Goal: Transaction & Acquisition: Purchase product/service

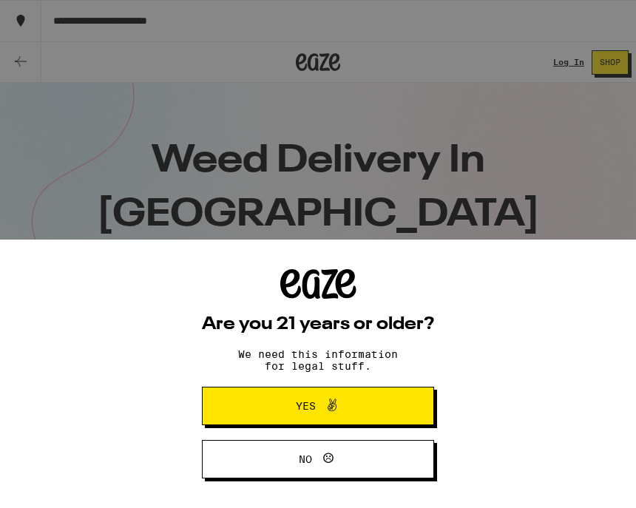
click at [390, 396] on button "Yes" at bounding box center [318, 406] width 232 height 38
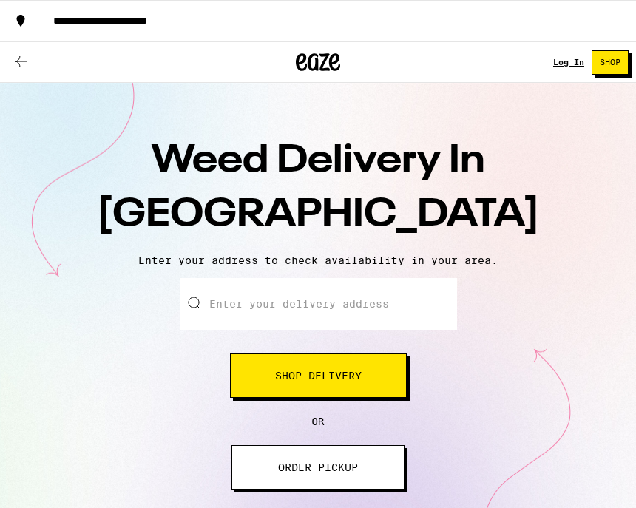
click at [405, 313] on input "Enter your delivery address" at bounding box center [318, 304] width 277 height 52
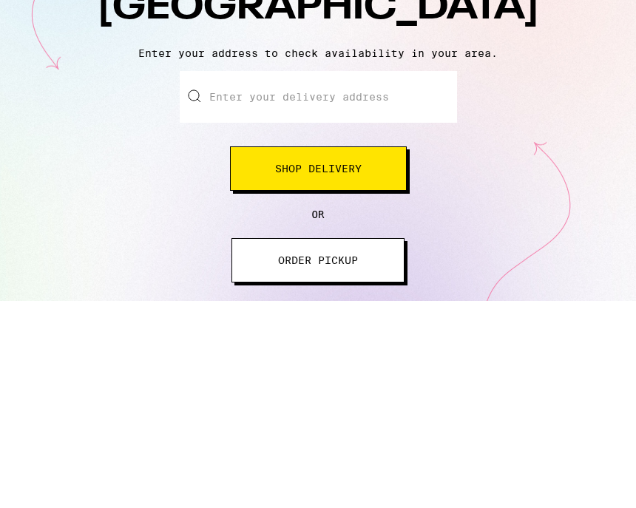
click at [327, 278] on input "Enter your delivery address" at bounding box center [318, 304] width 277 height 52
paste input "[STREET_ADDRESS][US_STATE]"
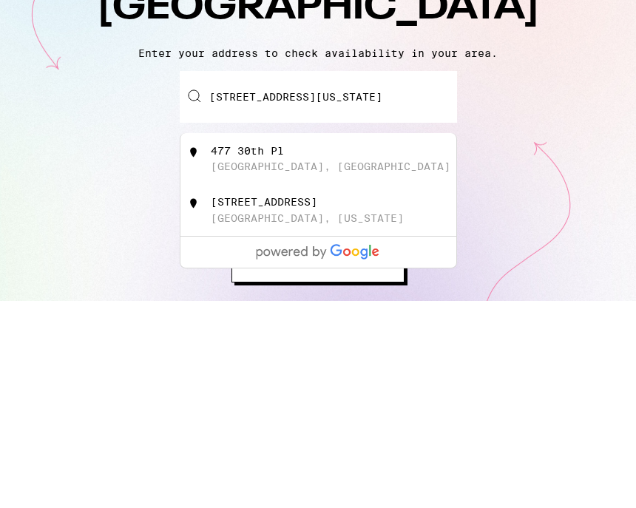
click at [275, 367] on div "[GEOGRAPHIC_DATA], [GEOGRAPHIC_DATA]" at bounding box center [330, 373] width 239 height 12
type input "[STREET_ADDRESS]"
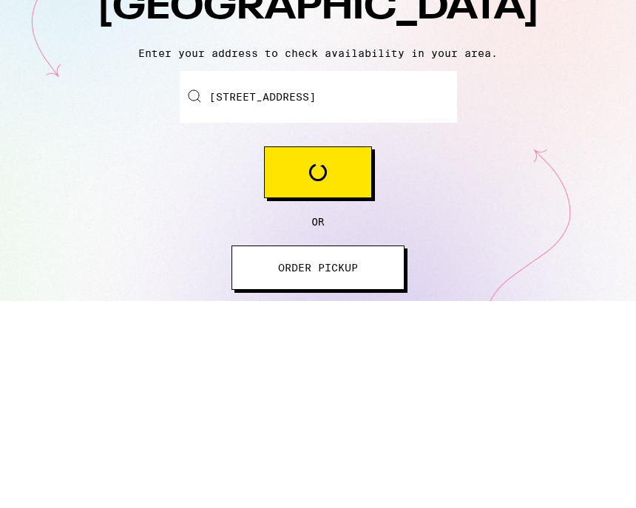
scroll to position [207, 0]
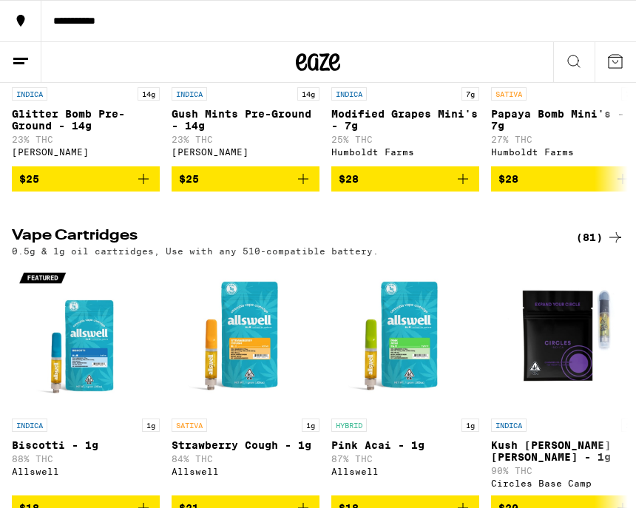
scroll to position [1005, 0]
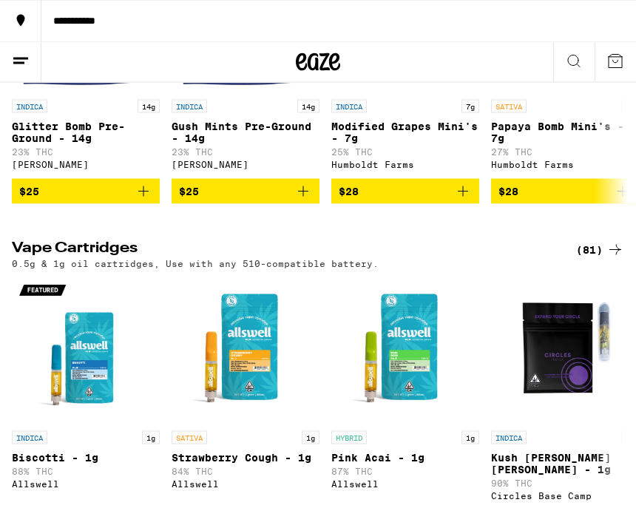
click at [571, 68] on icon at bounding box center [574, 61] width 18 height 18
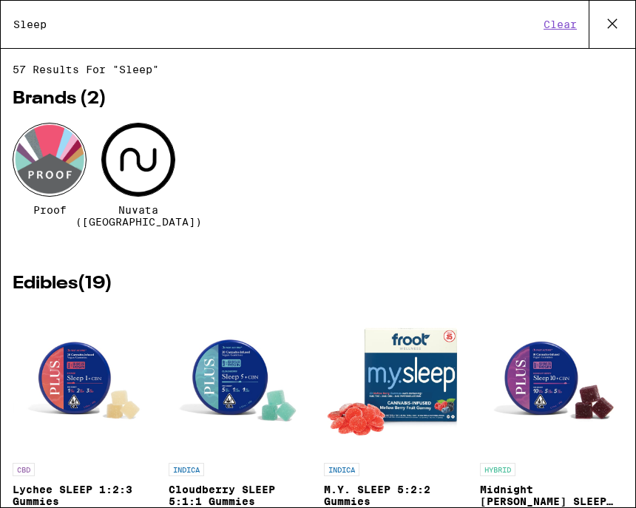
type input "Sleep"
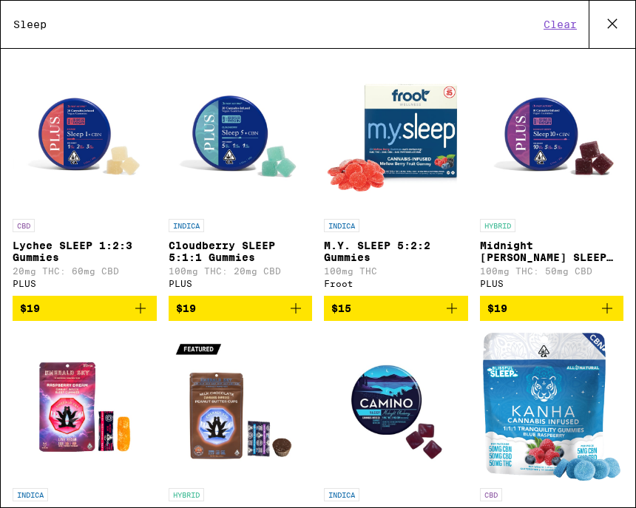
scroll to position [262, 0]
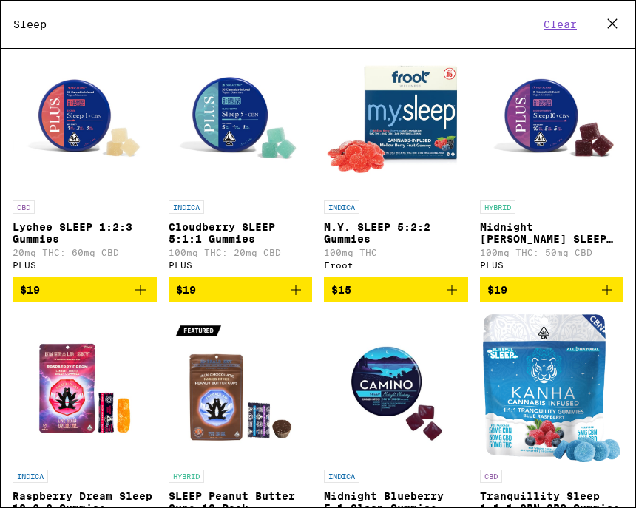
click at [93, 115] on img "Open page for Lychee SLEEP 1:2:3 Gummies from PLUS" at bounding box center [85, 119] width 144 height 148
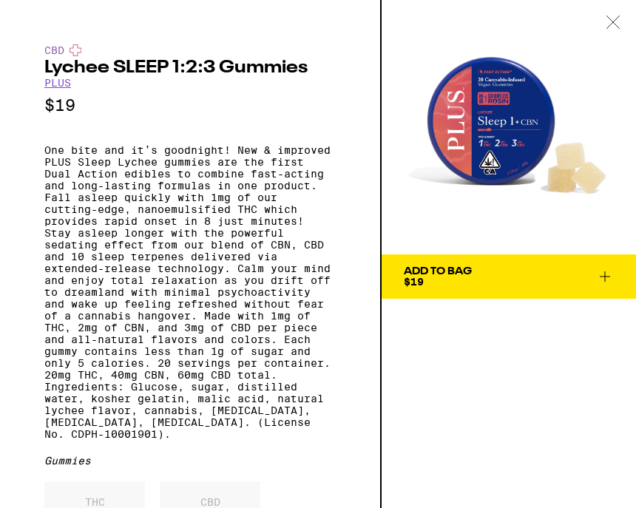
click at [530, 268] on span "Add To Bag $19" at bounding box center [509, 276] width 210 height 21
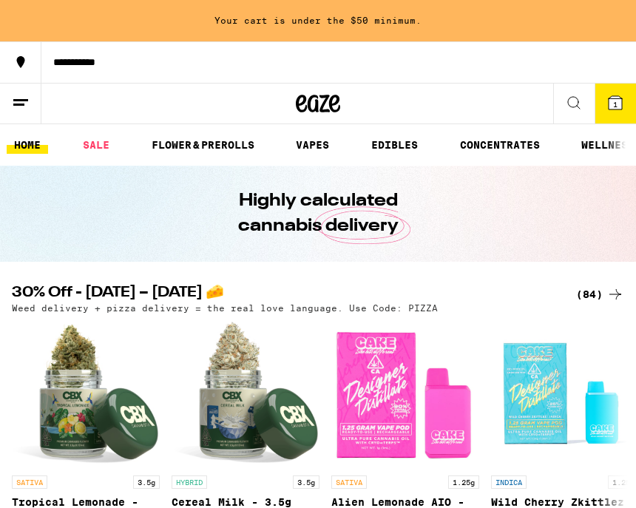
click at [578, 102] on icon at bounding box center [574, 103] width 12 height 12
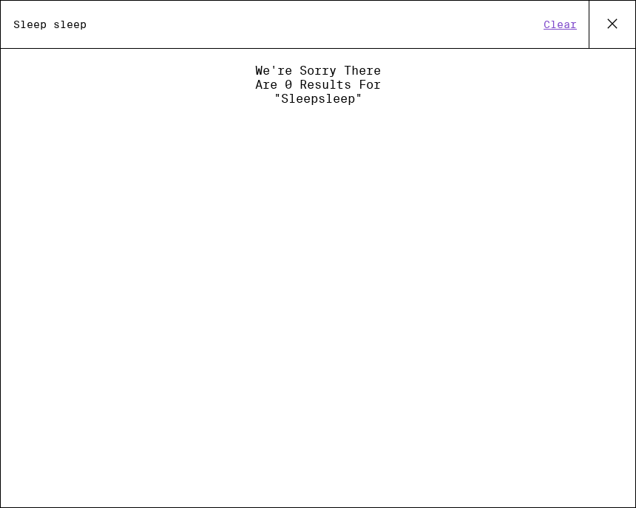
type input "Sleep sleep"
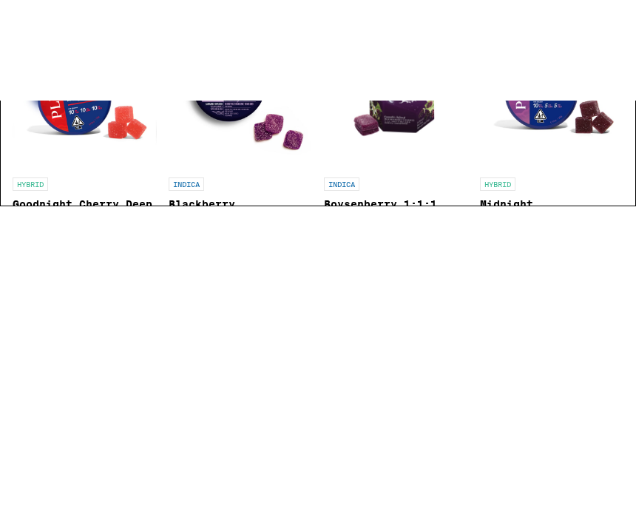
click at [244, 358] on span "$20" at bounding box center [240, 367] width 129 height 18
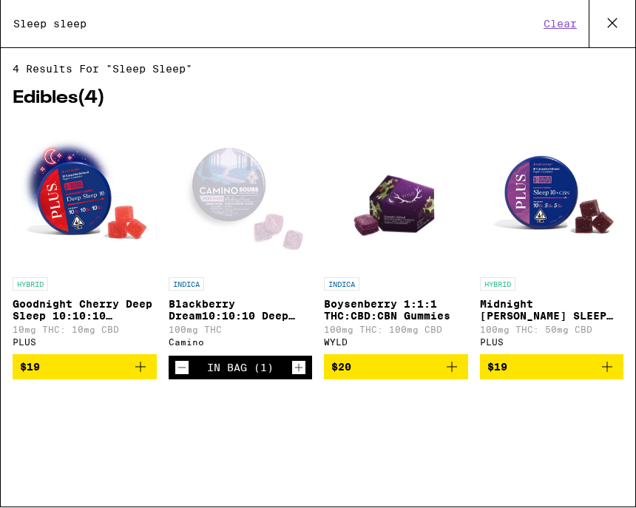
click at [247, 380] on div "In Bag (1)" at bounding box center [240, 368] width 67 height 24
click at [613, 22] on icon at bounding box center [612, 24] width 22 height 22
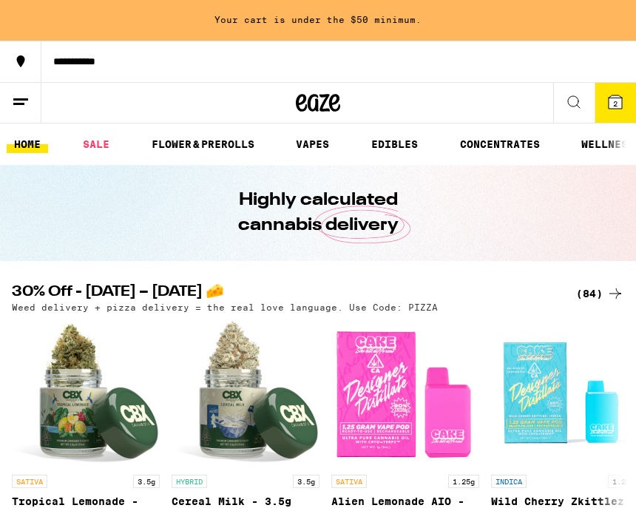
click at [615, 101] on span "2" at bounding box center [615, 104] width 4 height 9
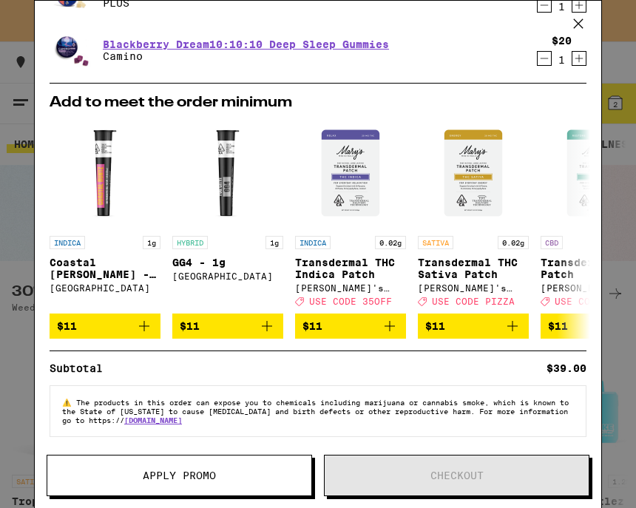
scroll to position [138, 0]
click at [273, 489] on button "Apply Promo" at bounding box center [179, 475] width 265 height 41
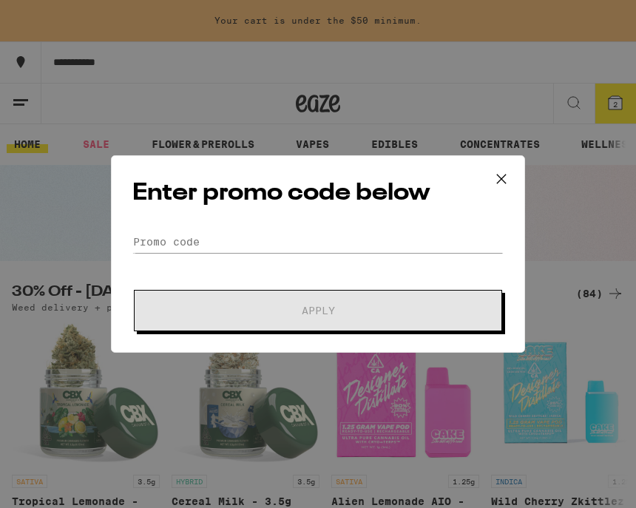
click at [497, 174] on icon at bounding box center [501, 178] width 9 height 9
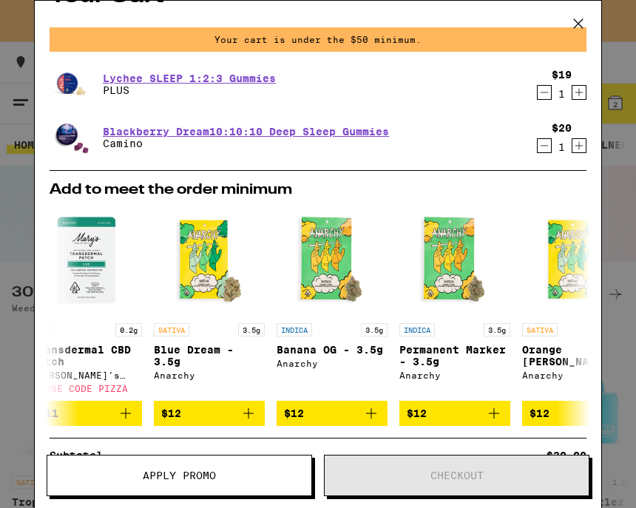
scroll to position [0, 511]
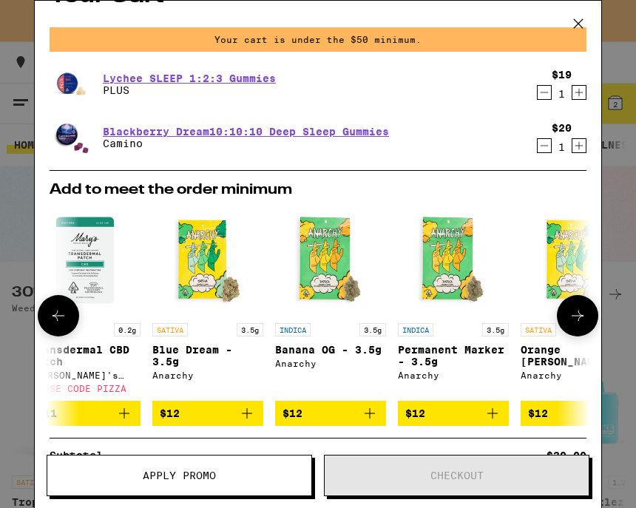
click at [210, 422] on span "$12" at bounding box center [208, 413] width 96 height 18
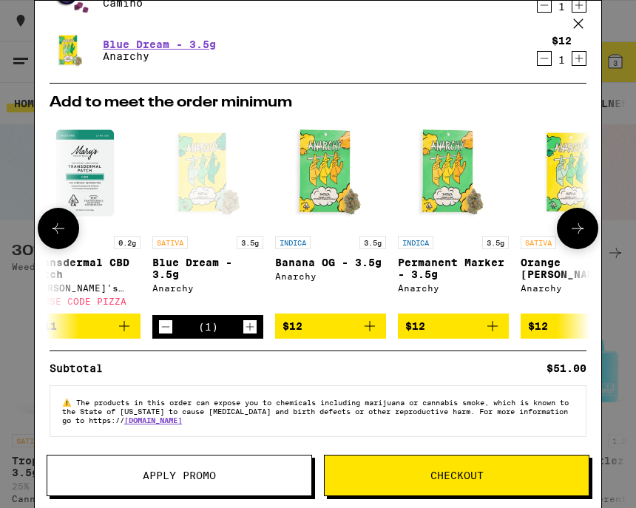
scroll to position [140, 0]
click at [437, 474] on span "Checkout" at bounding box center [456, 475] width 53 height 10
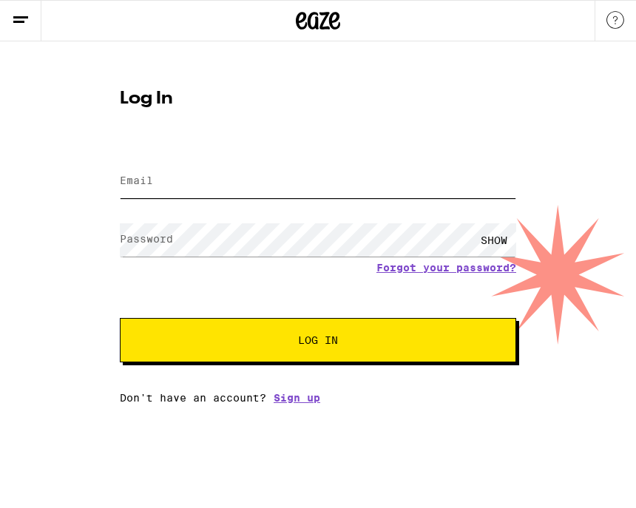
click at [310, 197] on input "Email" at bounding box center [318, 181] width 396 height 33
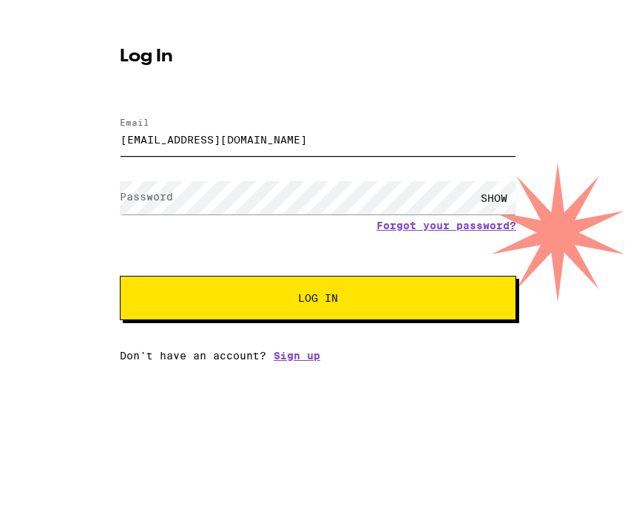
type input "[EMAIL_ADDRESS][DOMAIN_NAME]"
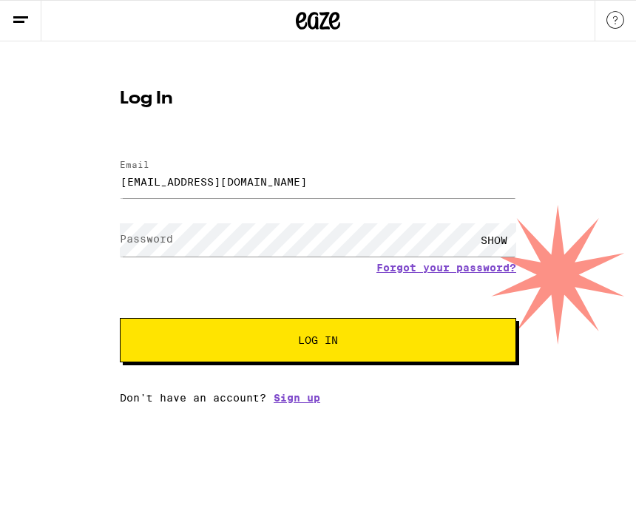
click at [302, 404] on div "Email Email [EMAIL_ADDRESS][DOMAIN_NAME] Password Password SHOW Forgot your pas…" at bounding box center [318, 274] width 396 height 259
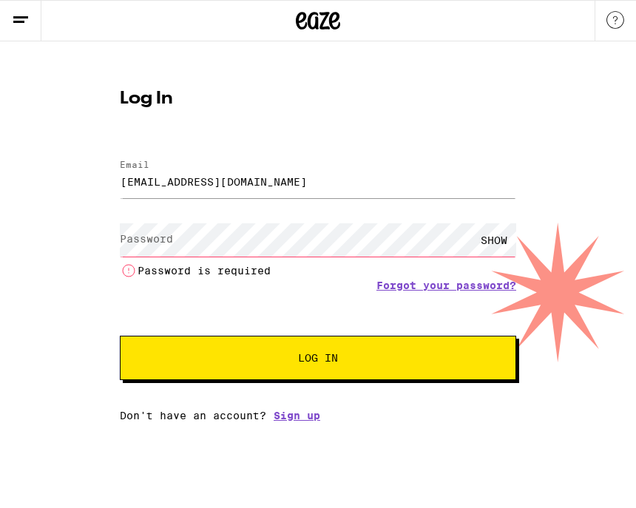
click at [305, 419] on link "Sign up" at bounding box center [296, 415] width 47 height 12
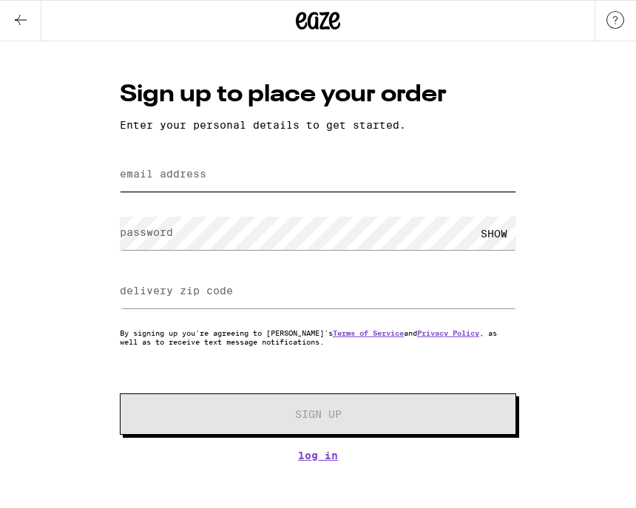
click at [373, 169] on input "email address" at bounding box center [318, 174] width 396 height 33
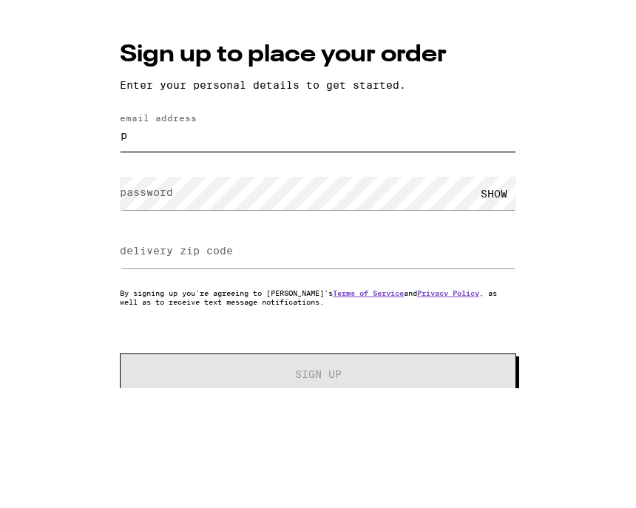
type input "pr"
type input "[EMAIL_ADDRESS][DOMAIN_NAME]"
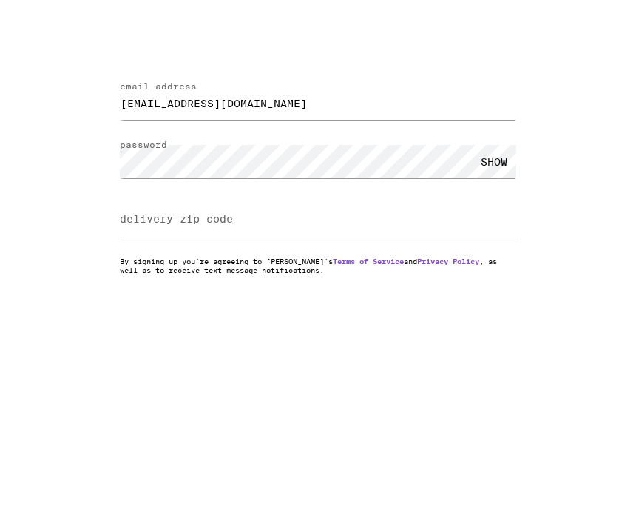
click at [223, 285] on label "delivery zip code" at bounding box center [176, 291] width 113 height 12
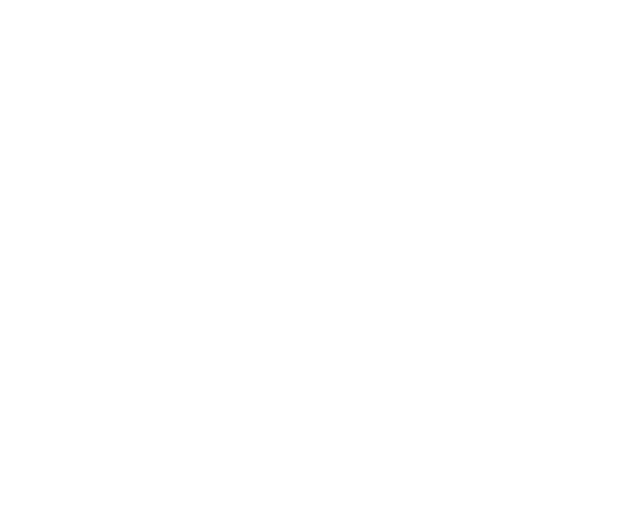
type input "90266"
click at [414, 409] on span "Sign Up" at bounding box center [318, 414] width 294 height 10
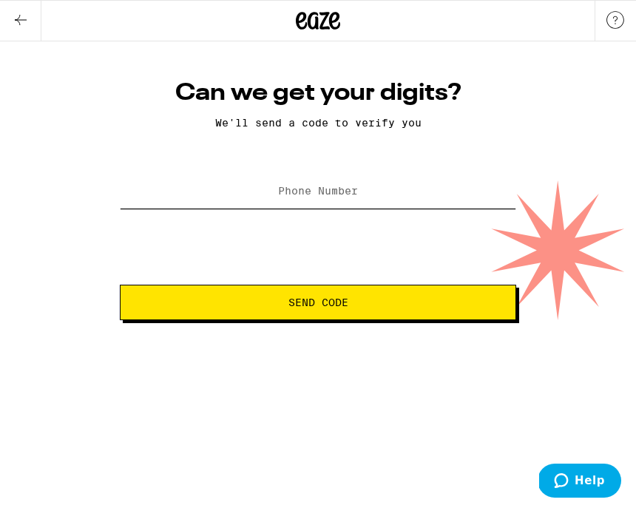
click at [417, 202] on input "Phone Number" at bounding box center [318, 191] width 396 height 33
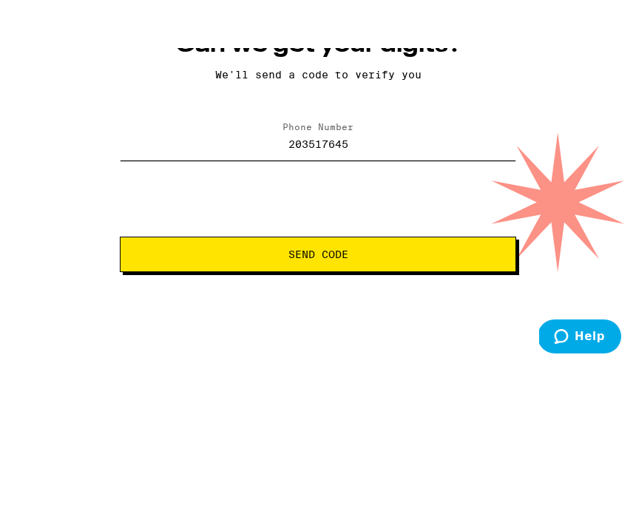
type input "[PHONE_NUMBER]"
click at [318, 285] on button "Send Code" at bounding box center [318, 302] width 396 height 35
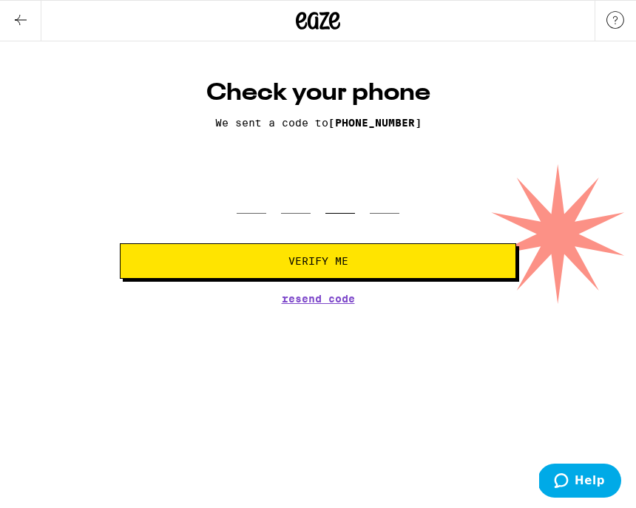
click at [330, 214] on input "tel" at bounding box center [340, 192] width 30 height 44
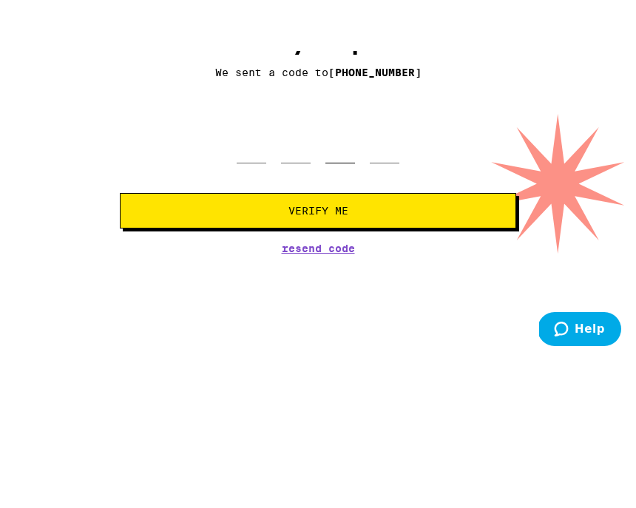
type input "4"
type input "8"
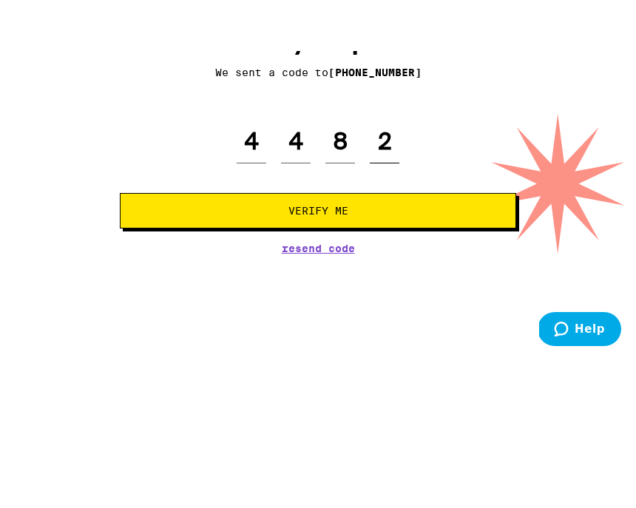
type input "2"
click at [343, 243] on button "Verify Me" at bounding box center [318, 260] width 396 height 35
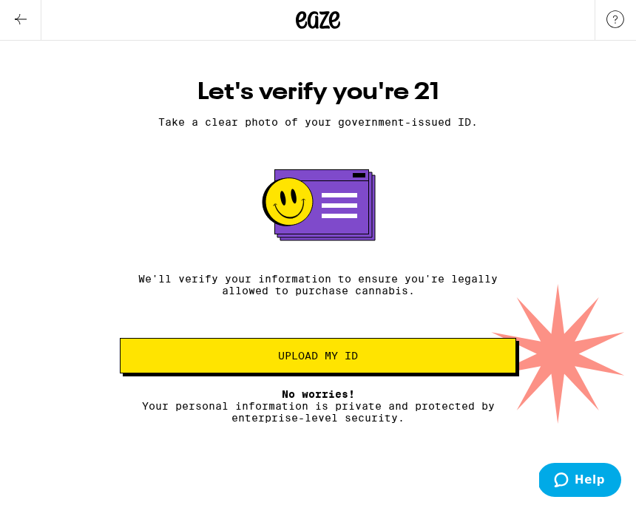
click at [417, 370] on button "Upload my ID" at bounding box center [318, 356] width 396 height 35
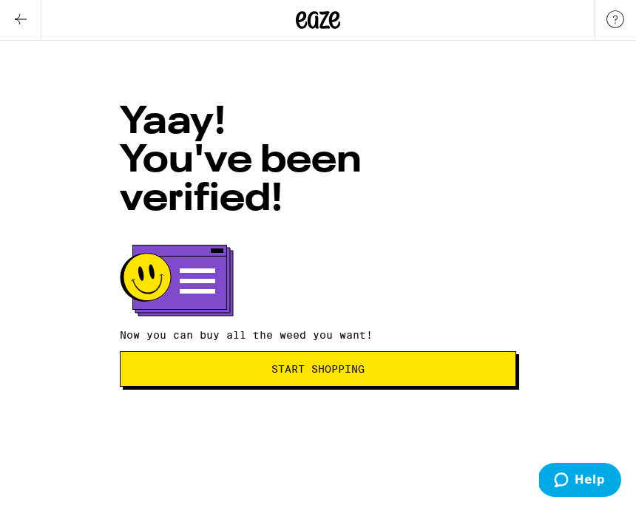
click at [402, 364] on span "Start Shopping" at bounding box center [317, 369] width 371 height 10
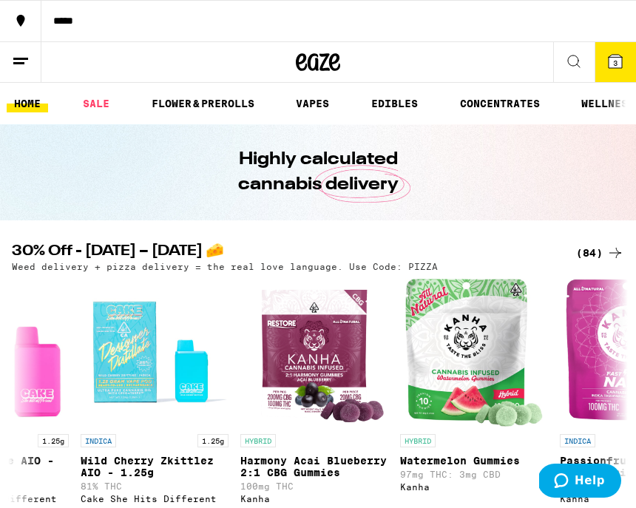
scroll to position [0, 413]
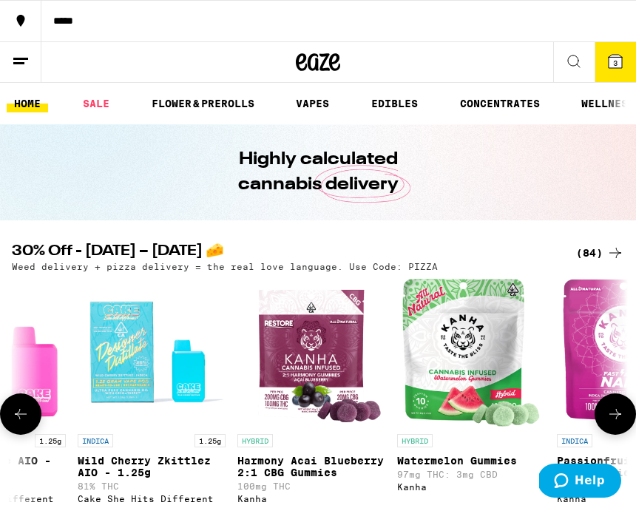
click at [313, 362] on img "Open page for Harmony Acai Blueberry 2:1 CBG Gummies from Kanha" at bounding box center [311, 353] width 144 height 148
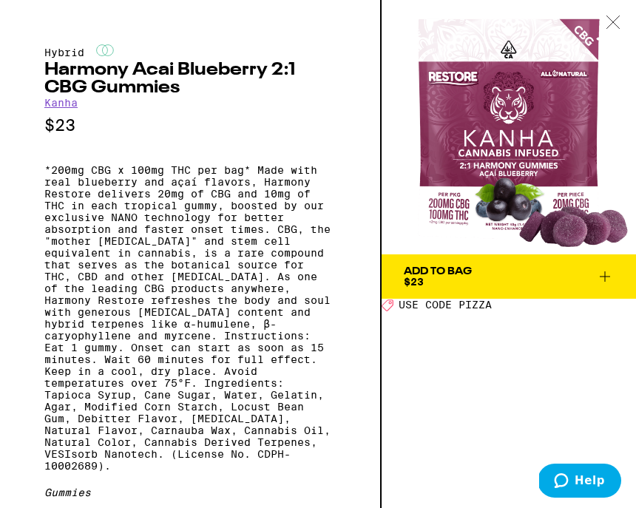
click at [514, 273] on span "Add To Bag $23" at bounding box center [509, 276] width 210 height 21
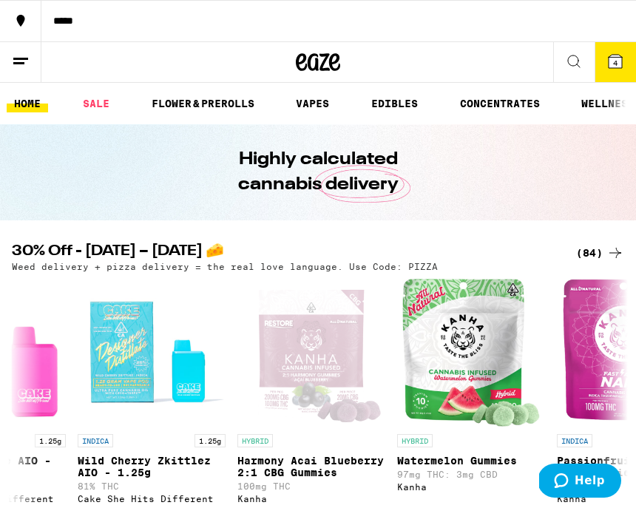
click at [612, 58] on icon at bounding box center [614, 61] width 13 height 13
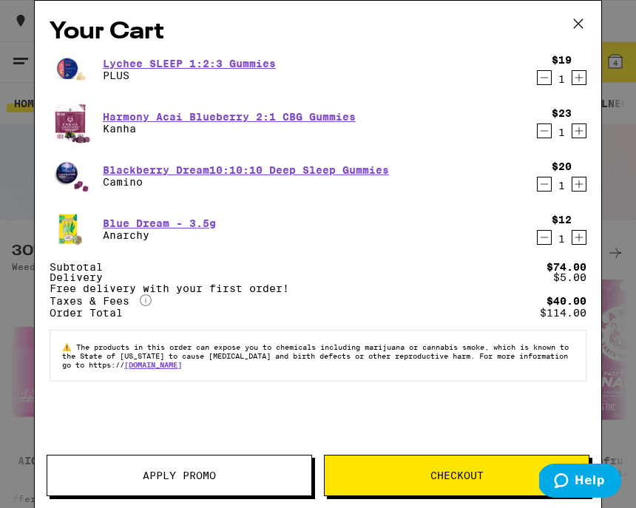
click at [446, 475] on span "Checkout" at bounding box center [456, 475] width 53 height 10
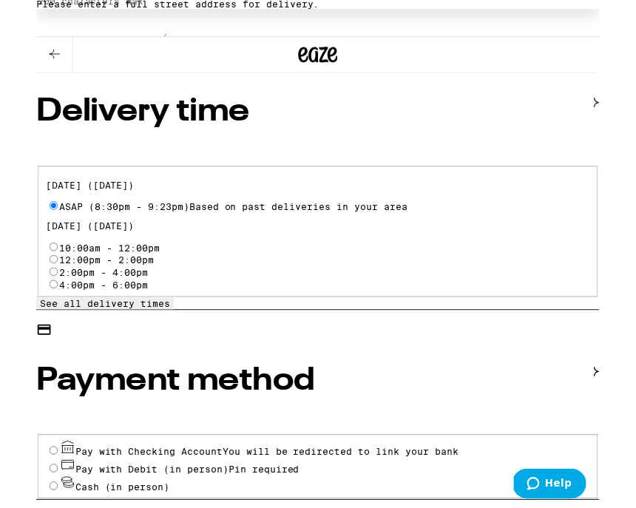
scroll to position [531, 0]
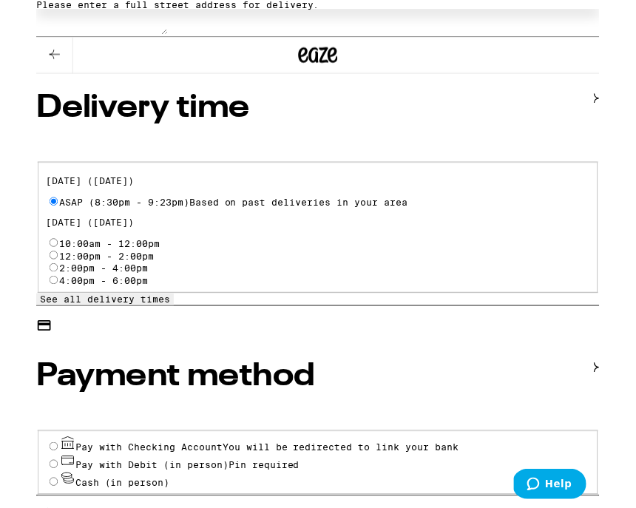
click at [20, 499] on input "Pay with Checking Account You will be redirected to link your bank" at bounding box center [20, 504] width 10 height 10
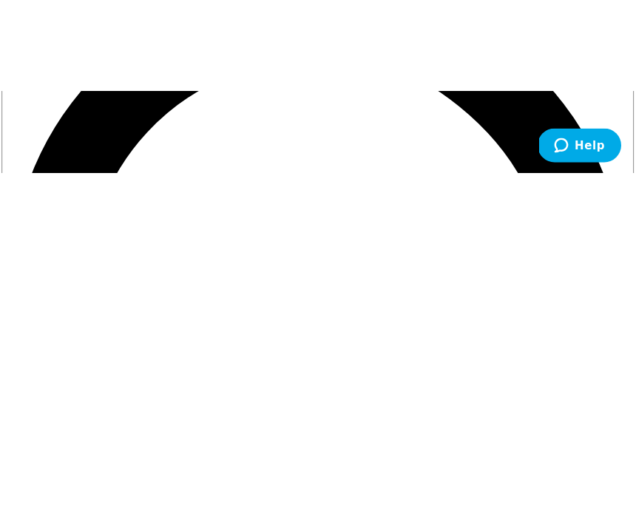
scroll to position [888, 0]
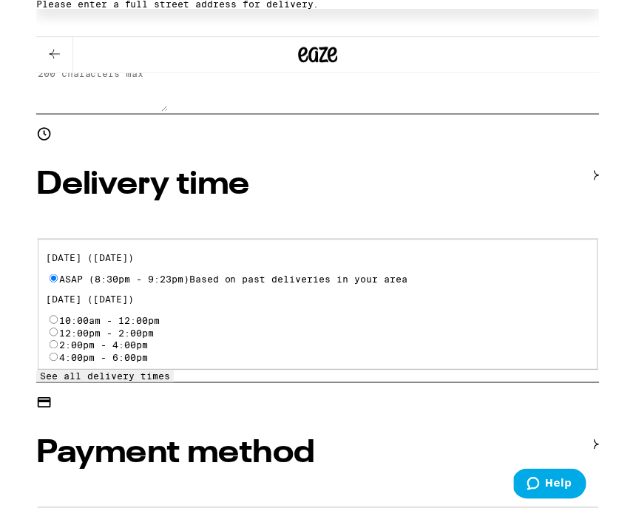
scroll to position [448, 0]
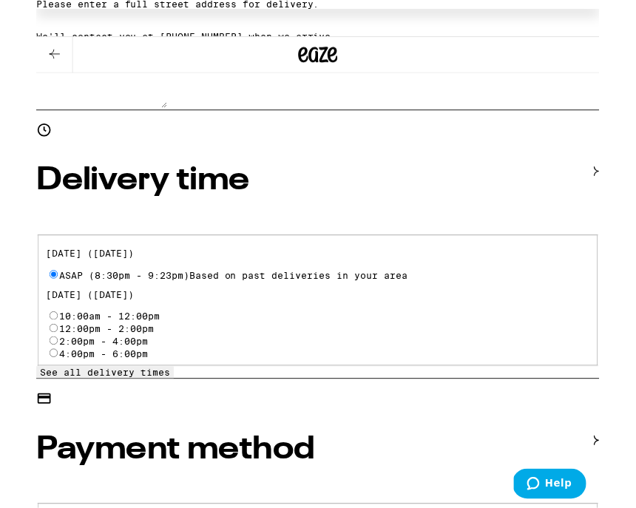
radio input "true"
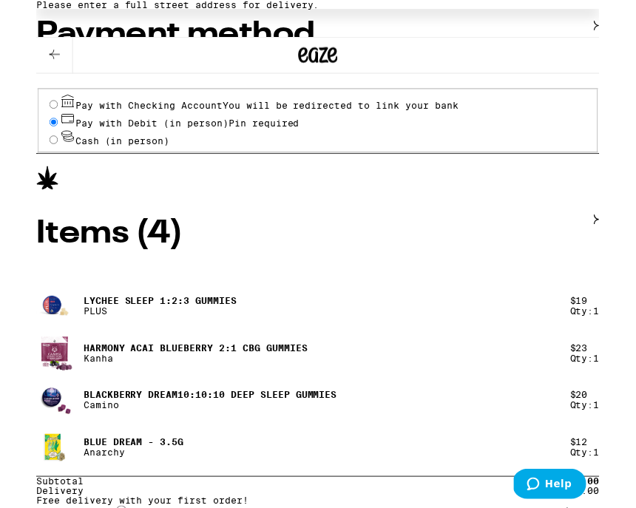
scroll to position [975, 0]
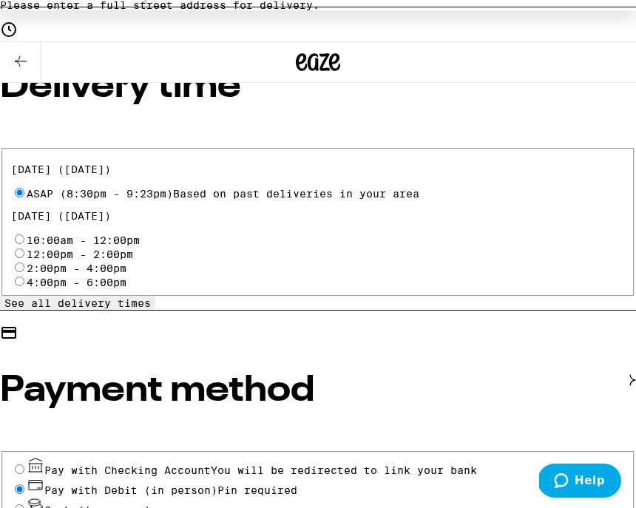
scroll to position [543, 0]
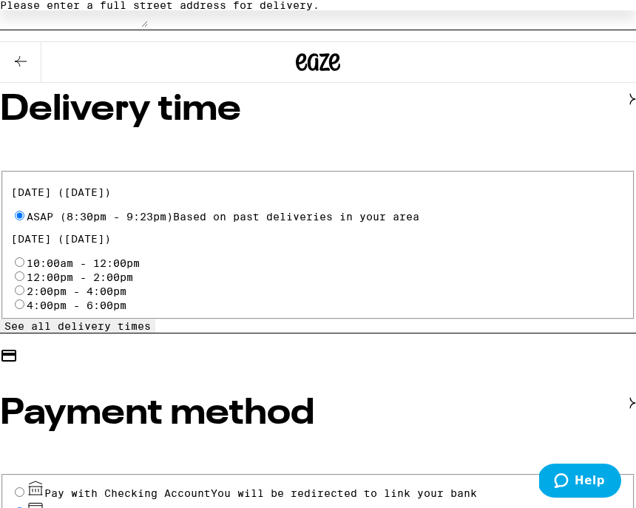
click at [122, 507] on span "Pay with Debit (in person)" at bounding box center [130, 513] width 173 height 12
click at [24, 507] on input "Pay with Debit (in person) Pin required" at bounding box center [20, 512] width 10 height 10
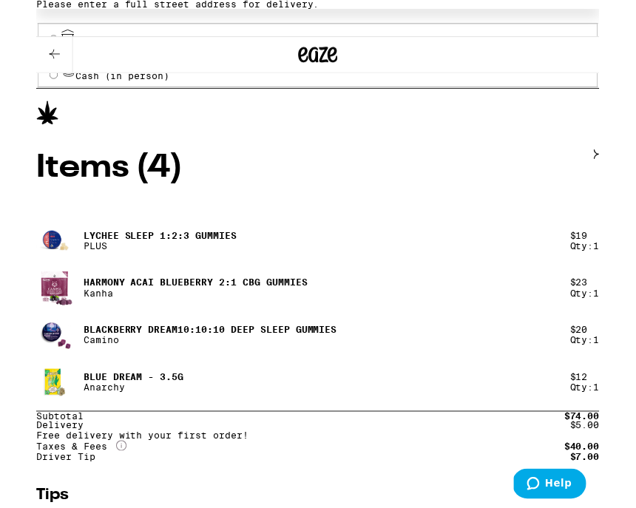
scroll to position [997, 0]
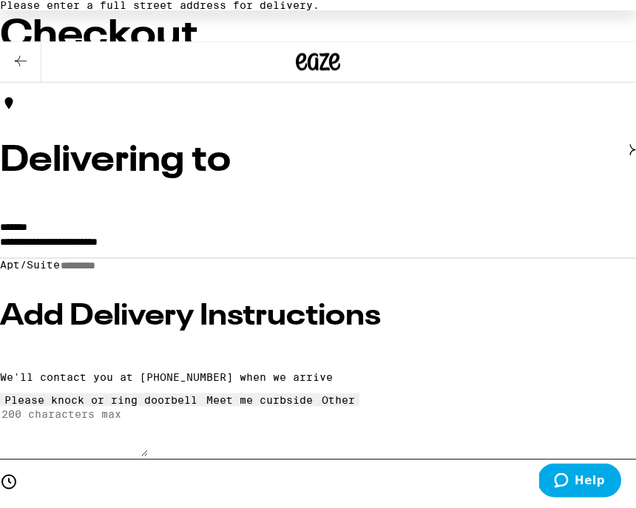
scroll to position [78, 0]
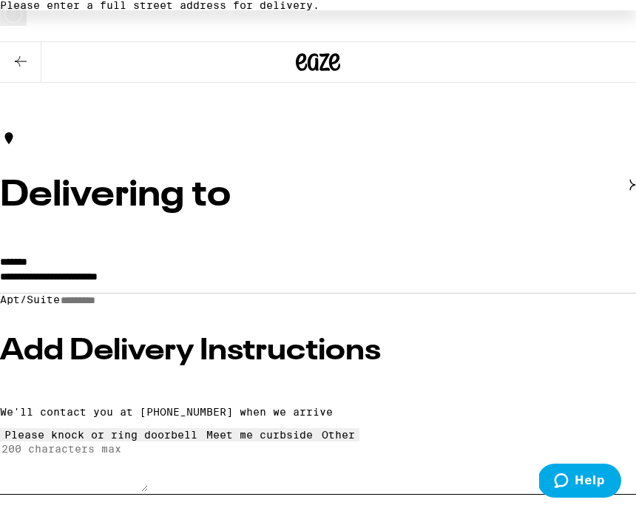
click at [103, 305] on input "Apt/Suite" at bounding box center [112, 300] width 105 height 13
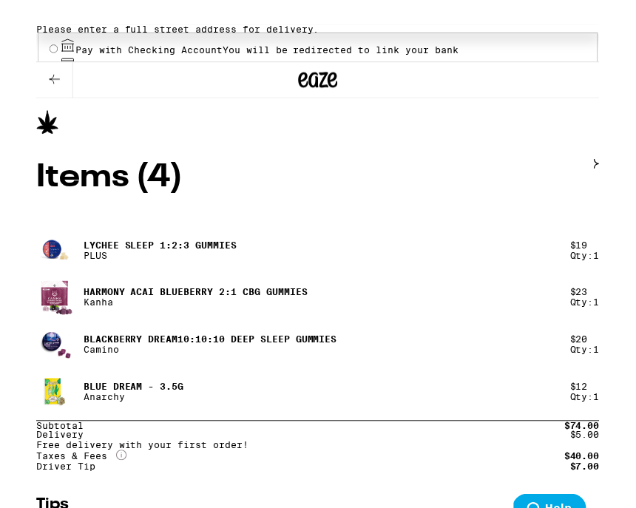
scroll to position [1011, 0]
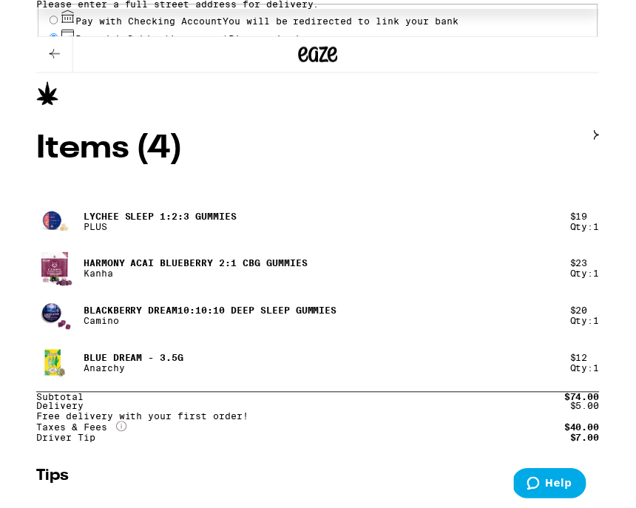
click at [567, 490] on span "Help" at bounding box center [563, 484] width 30 height 13
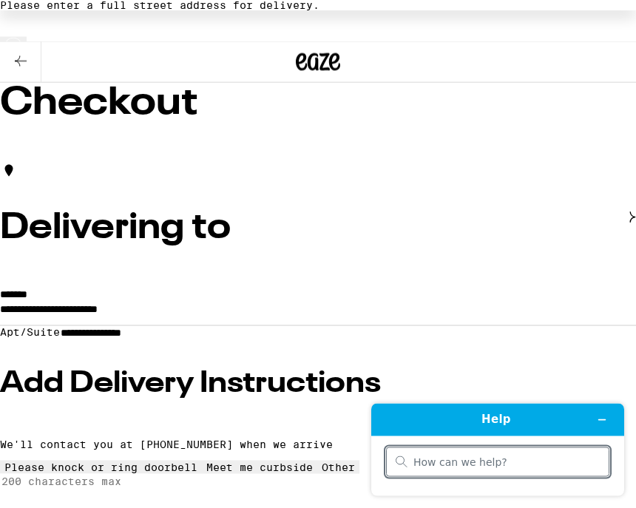
scroll to position [0, 0]
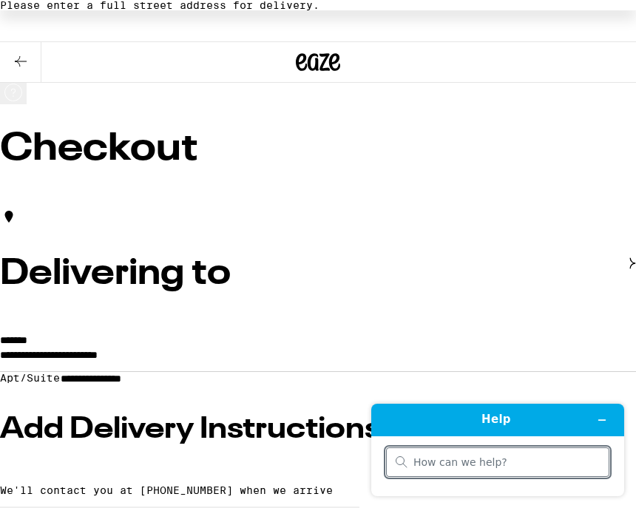
click at [459, 10] on div "Please enter a full street address for delivery." at bounding box center [318, 5] width 636 height 10
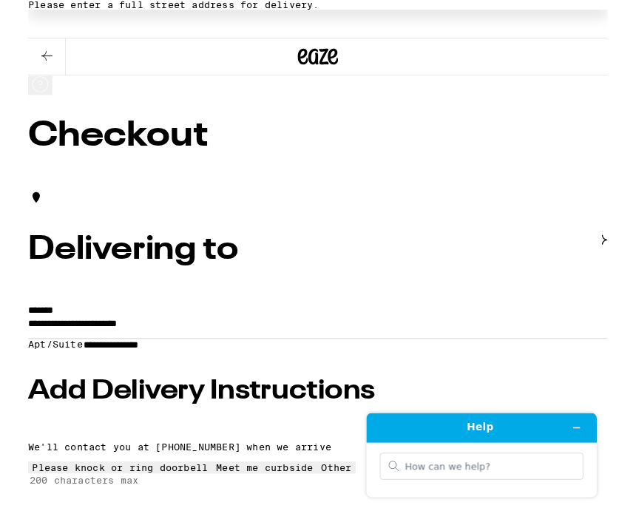
scroll to position [25, 0]
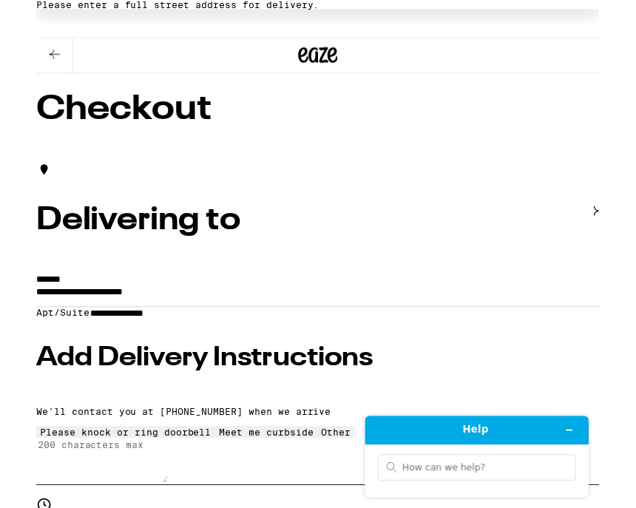
click at [103, 356] on input "**********" at bounding box center [112, 353] width 105 height 13
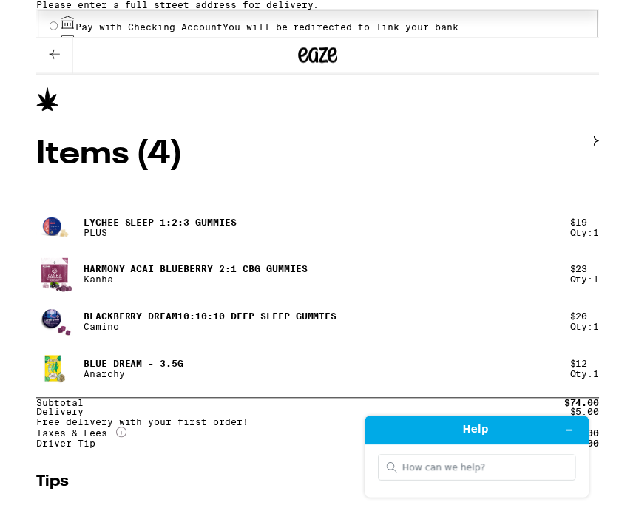
scroll to position [1011, 0]
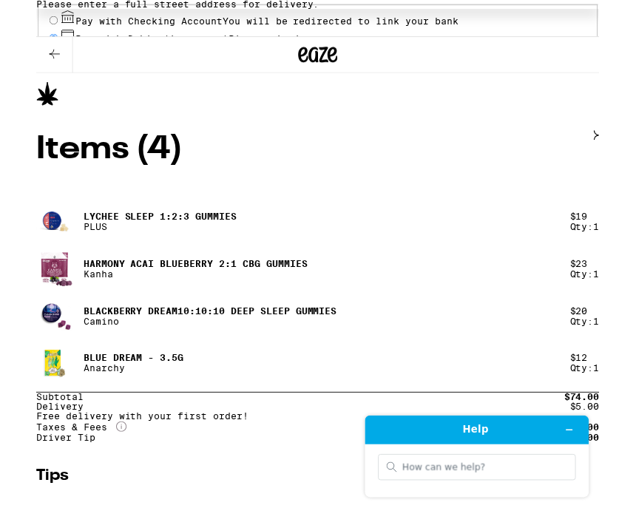
type input "**********"
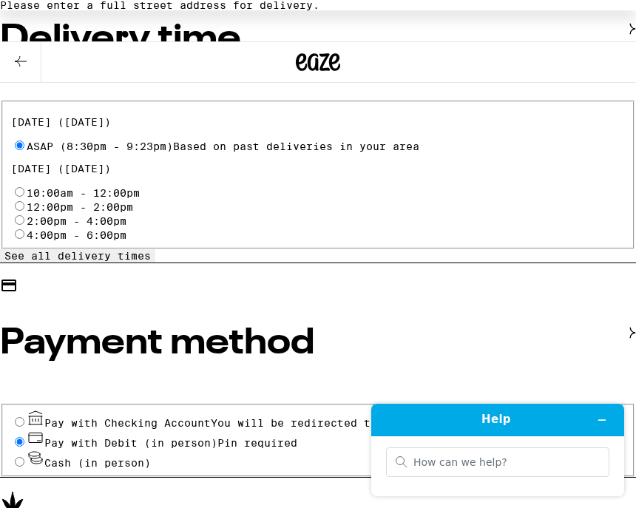
scroll to position [605, 0]
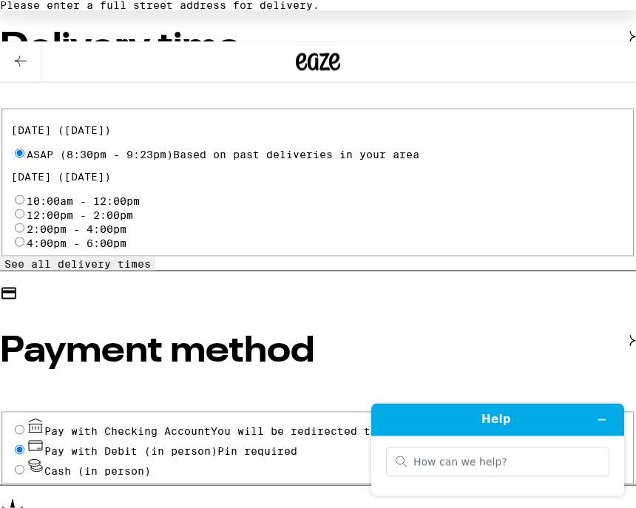
click at [21, 465] on input "Cash (in person)" at bounding box center [20, 470] width 10 height 10
radio input "true"
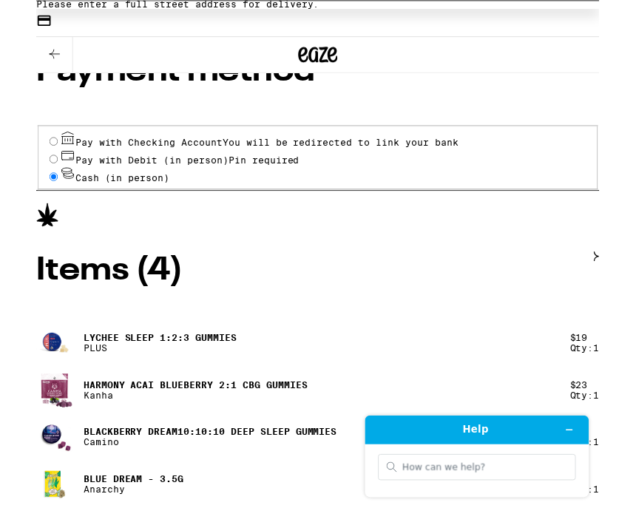
scroll to position [888, 0]
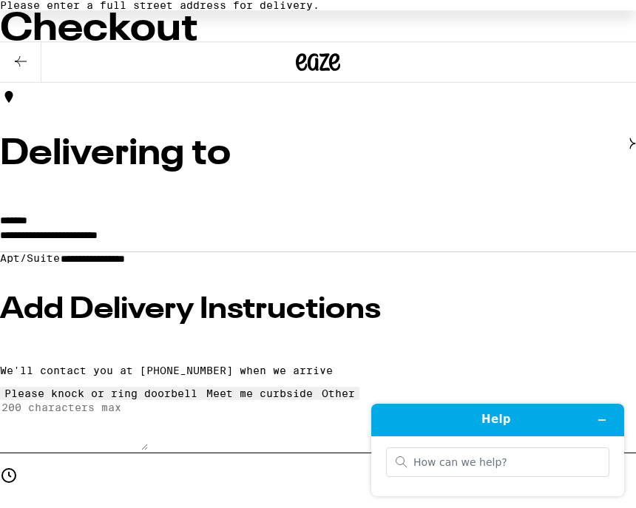
scroll to position [119, 0]
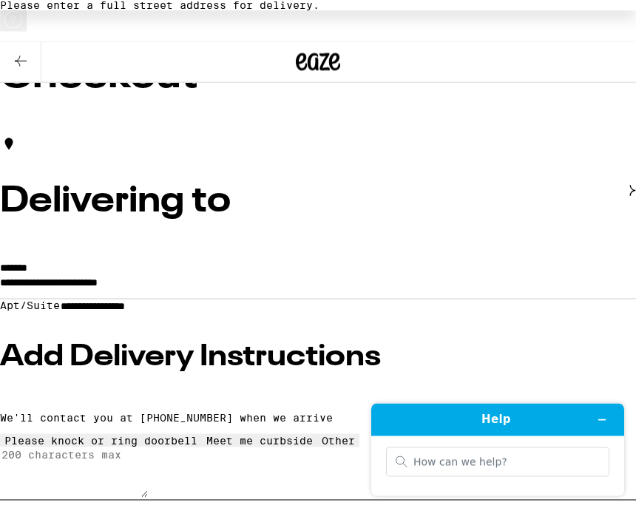
scroll to position [72, 0]
click at [203, 273] on input "**********" at bounding box center [318, 285] width 636 height 25
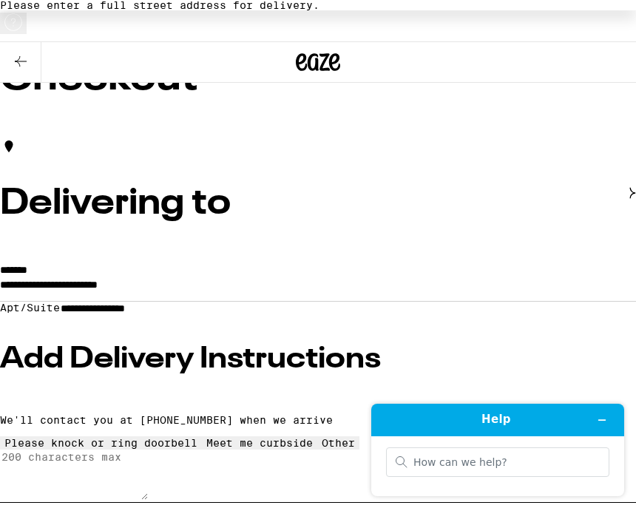
scroll to position [69, 0]
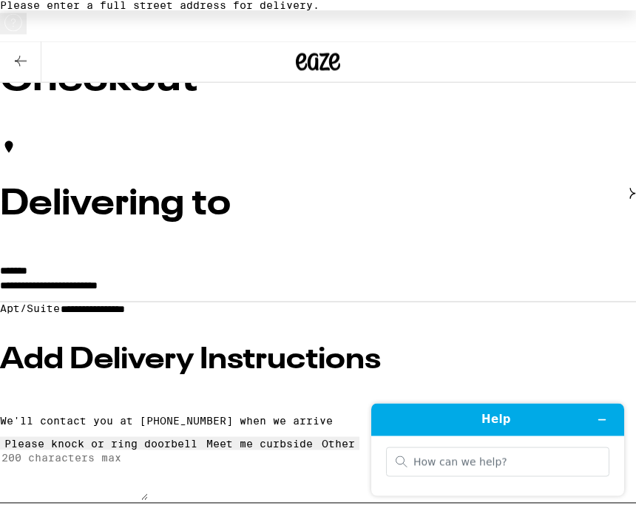
click at [13, 276] on input "**********" at bounding box center [318, 288] width 636 height 25
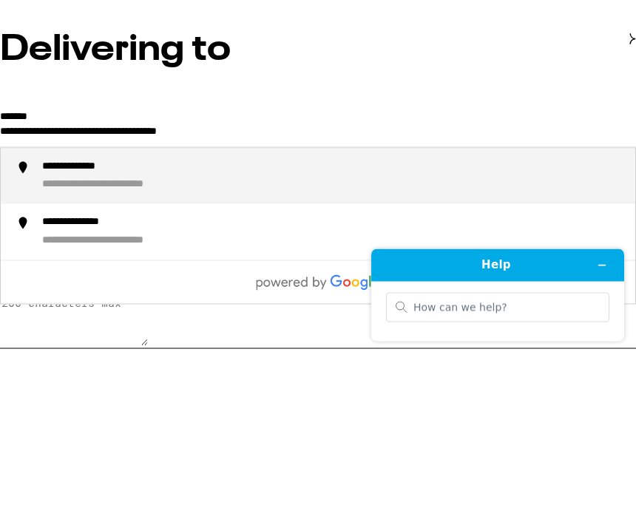
click at [339, 276] on input "**********" at bounding box center [318, 288] width 636 height 25
type input "**********"
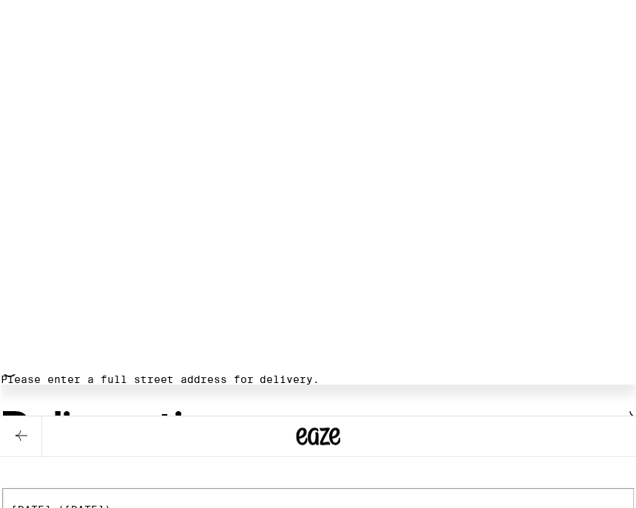
scroll to position [539, 0]
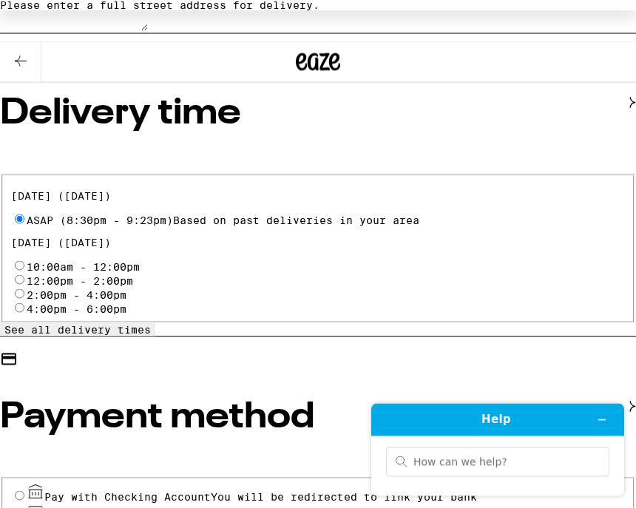
click at [24, 507] on input "Pay with Debit (in person) Pin required" at bounding box center [20, 516] width 10 height 10
radio input "true"
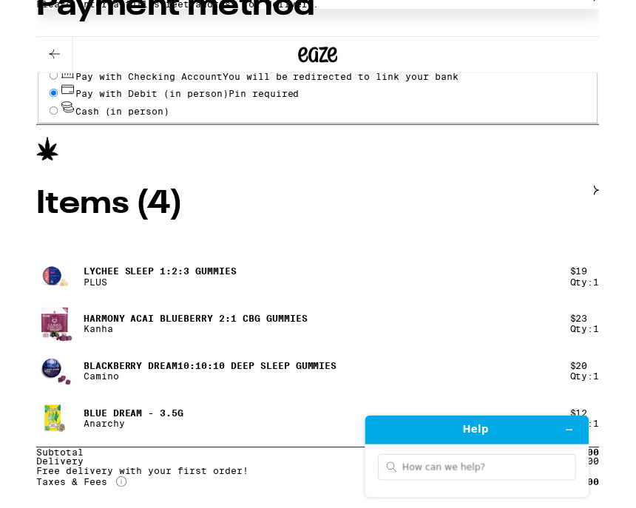
scroll to position [989, 0]
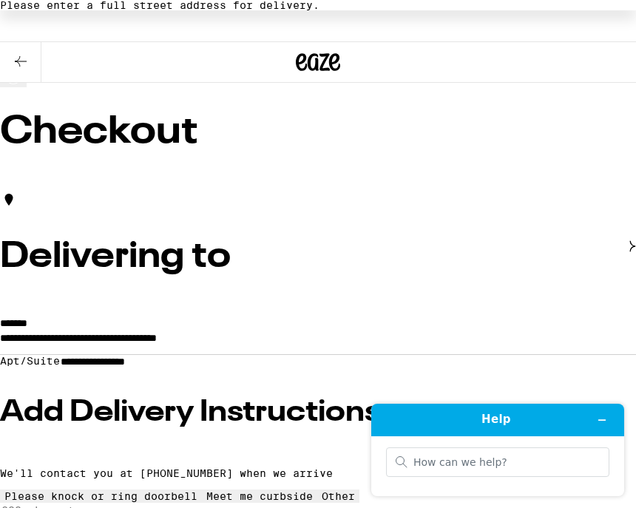
click at [124, 368] on input "**********" at bounding box center [112, 362] width 105 height 13
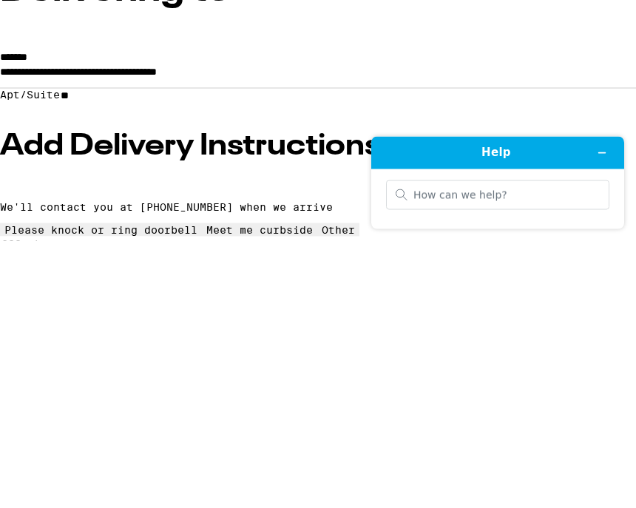
type input "*"
click at [163, 330] on input "**********" at bounding box center [318, 342] width 636 height 25
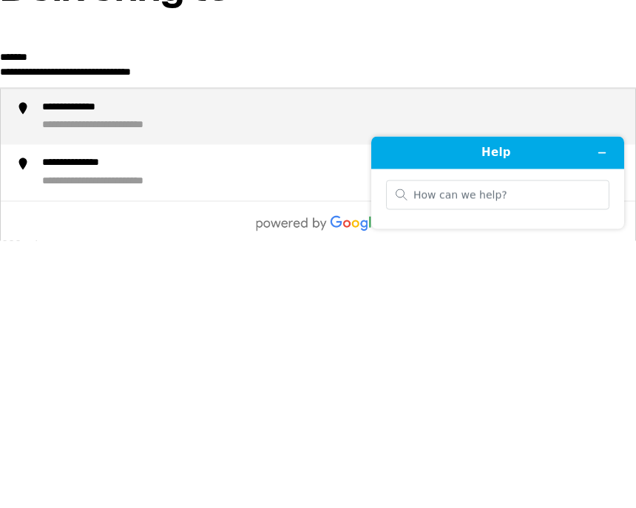
click at [289, 330] on input "**********" at bounding box center [318, 342] width 636 height 25
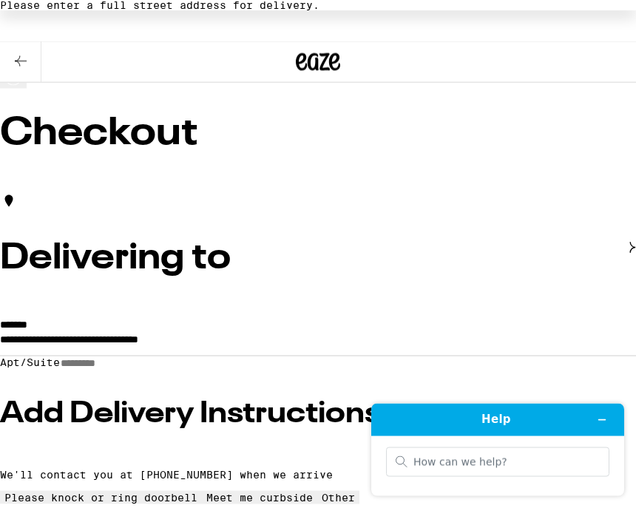
scroll to position [0, 0]
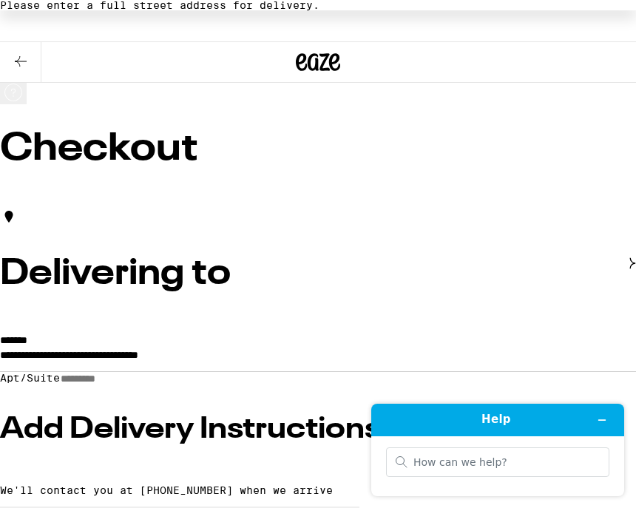
click at [66, 373] on input "Apt/Suite" at bounding box center [112, 379] width 105 height 13
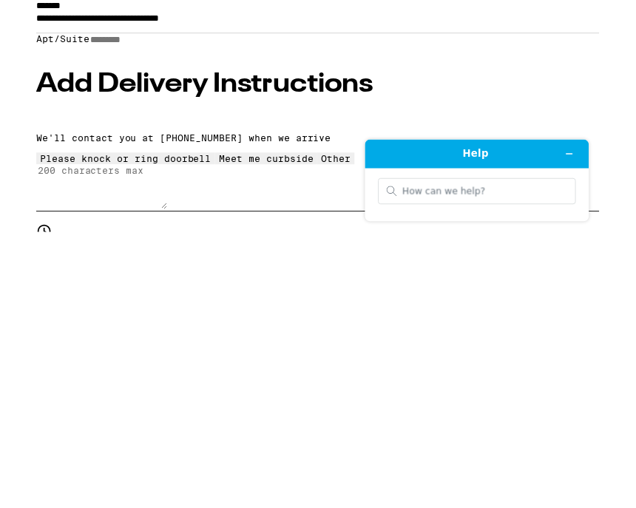
scroll to position [32, 0]
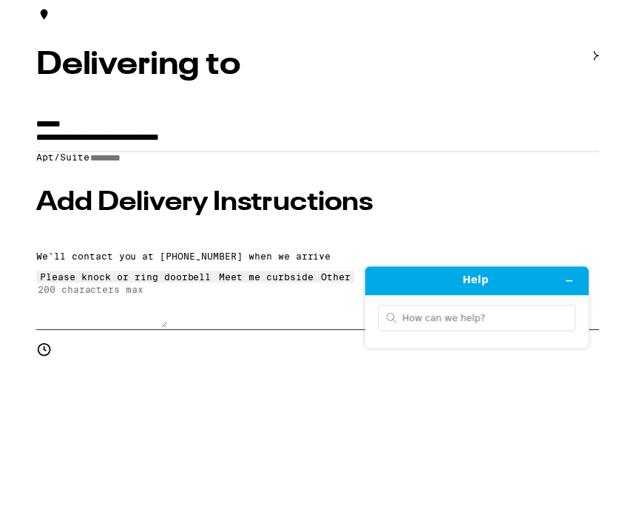
click at [298, 314] on input "**********" at bounding box center [318, 326] width 636 height 25
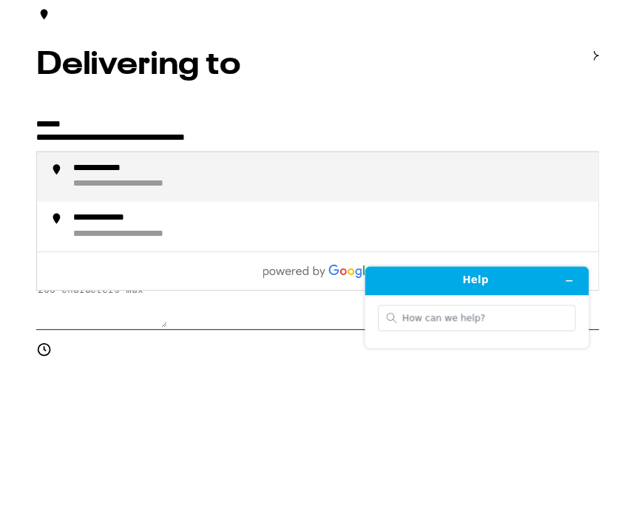
click at [214, 370] on div "**********" at bounding box center [132, 377] width 180 height 14
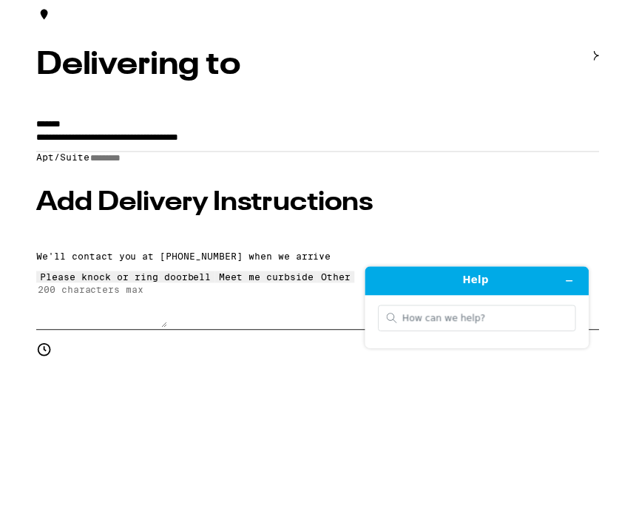
scroll to position [201, 0]
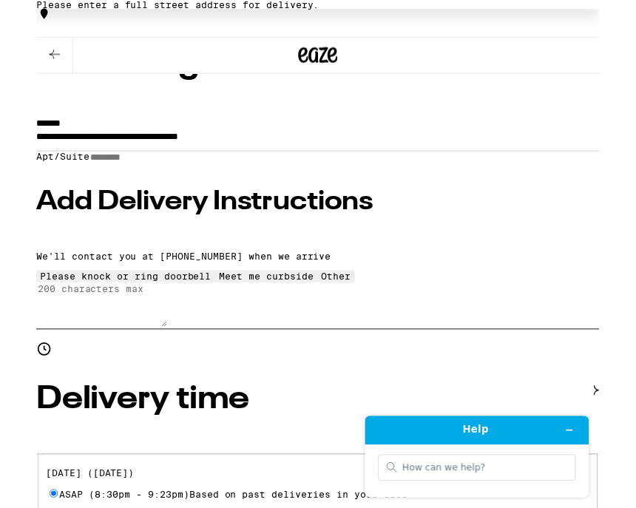
type input "**********"
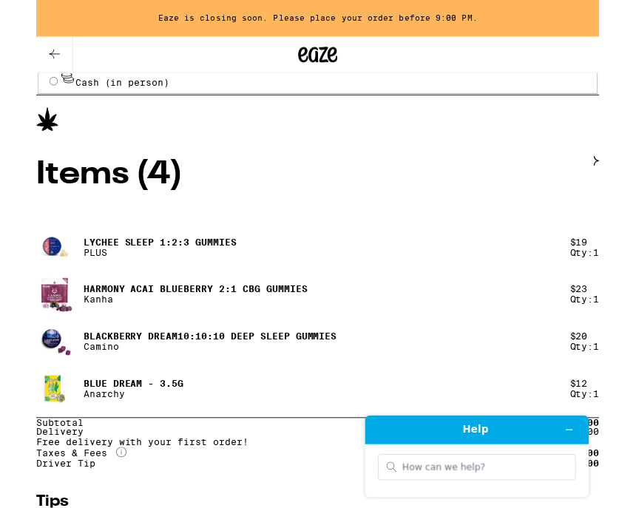
scroll to position [997, 0]
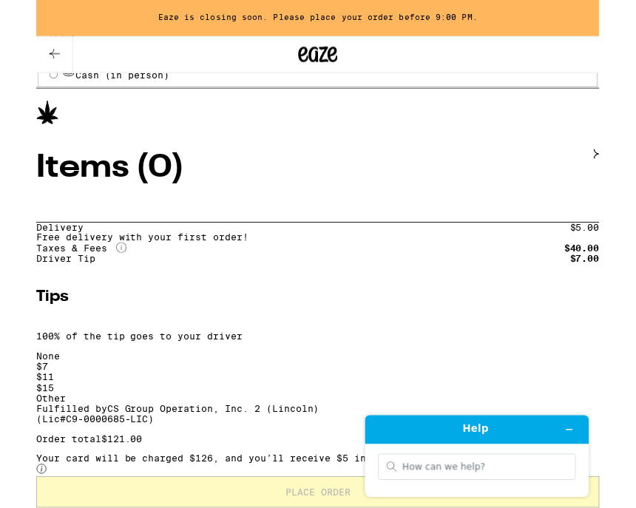
scroll to position [930, 0]
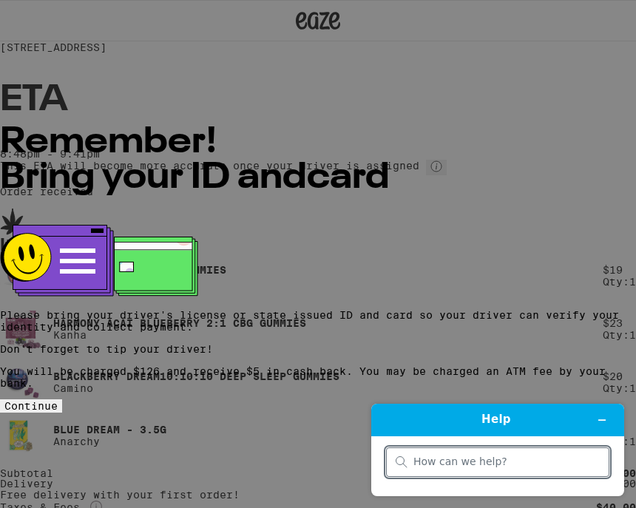
click at [58, 400] on span "Continue" at bounding box center [30, 406] width 53 height 12
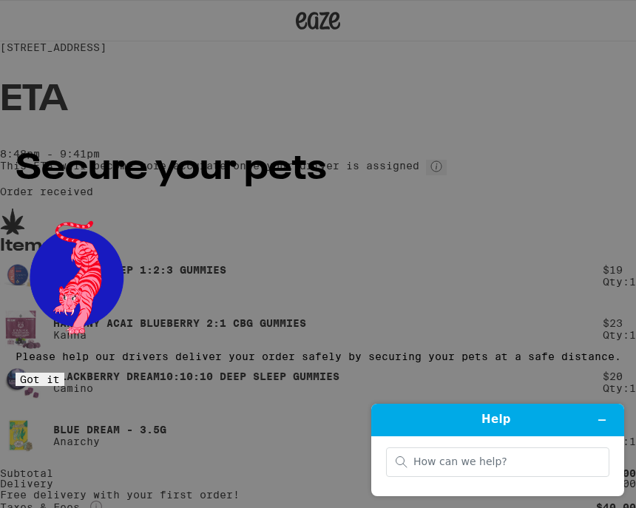
click at [64, 373] on button "Got it" at bounding box center [40, 379] width 49 height 13
